Goal: Information Seeking & Learning: Learn about a topic

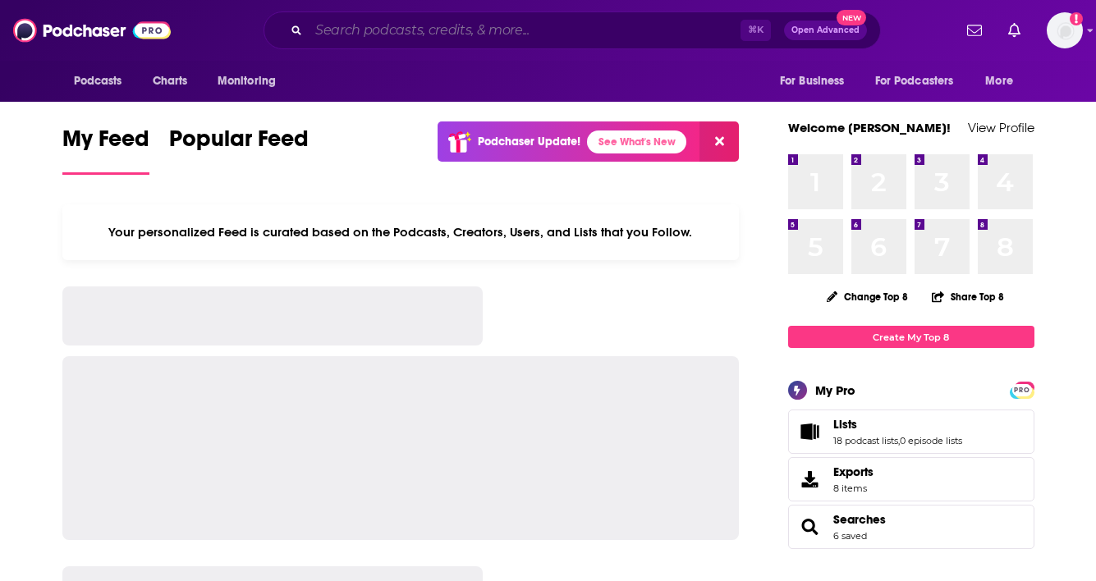
click at [447, 30] on input "Search podcasts, credits, & more..." at bounding box center [525, 30] width 432 height 26
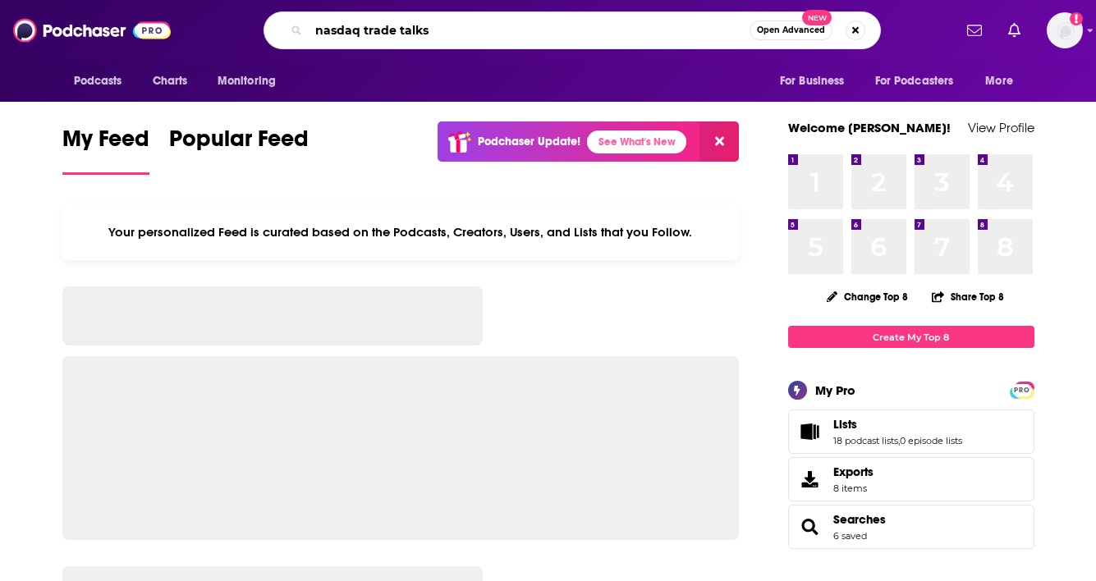
type input "nasdaq trade talks"
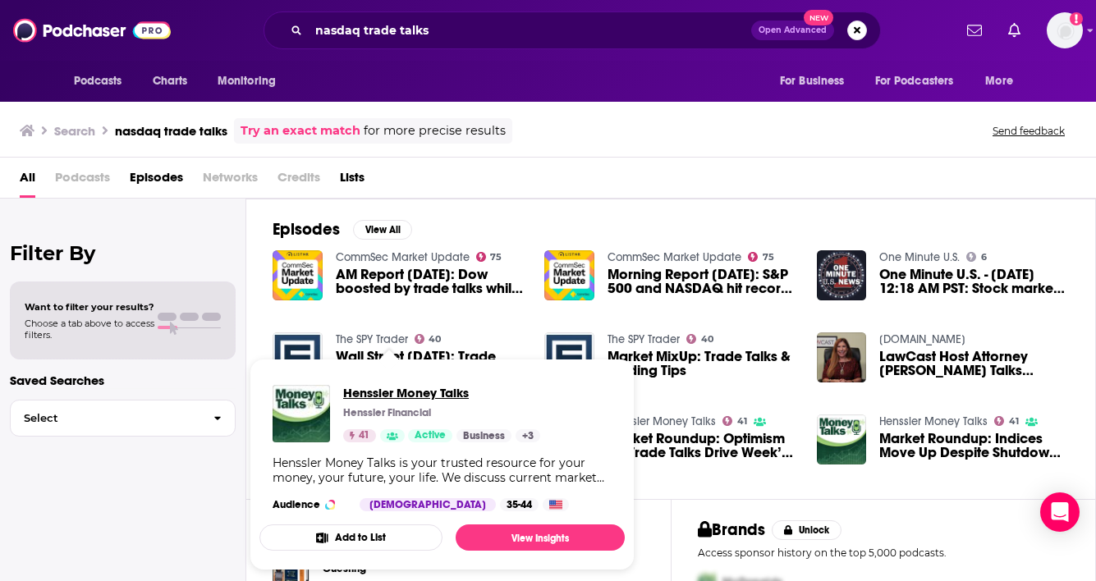
click at [382, 394] on span "Henssler Money Talks" at bounding box center [441, 393] width 197 height 16
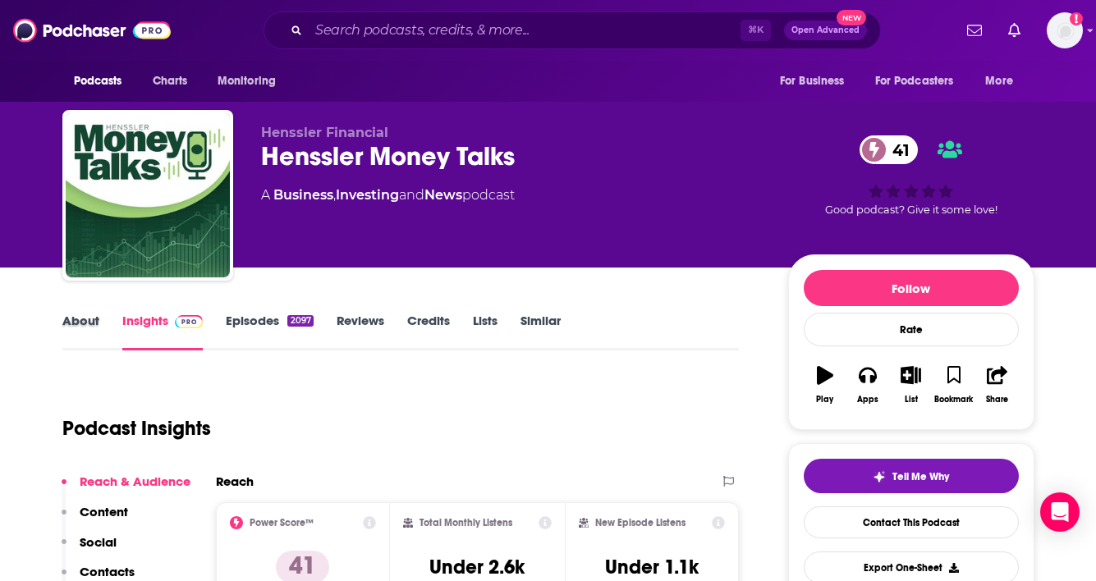
click at [99, 321] on div "About" at bounding box center [92, 332] width 60 height 38
click at [76, 319] on link "About" at bounding box center [80, 332] width 37 height 38
